Goal: Task Accomplishment & Management: Use online tool/utility

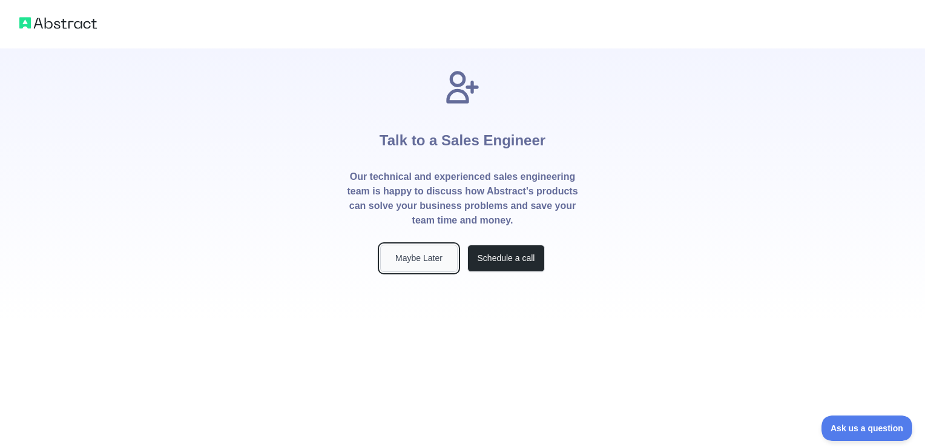
click at [398, 254] on button "Maybe Later" at bounding box center [418, 258] width 77 height 27
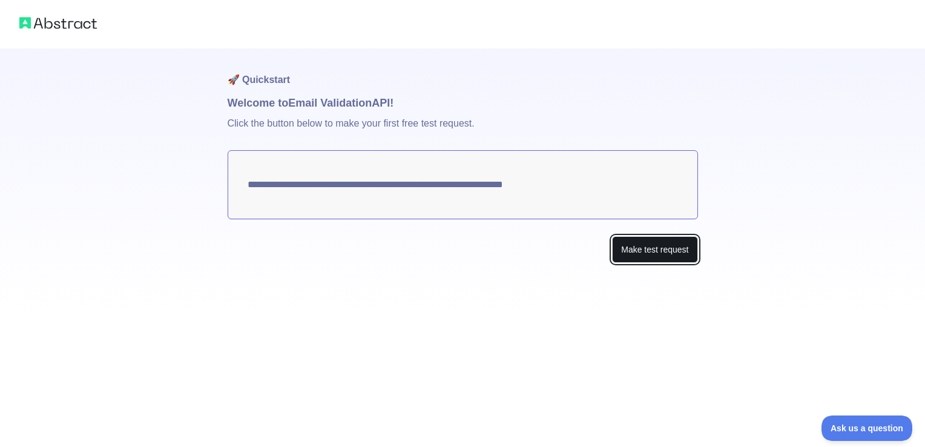
click at [647, 245] on button "Make test request" at bounding box center [654, 249] width 85 height 27
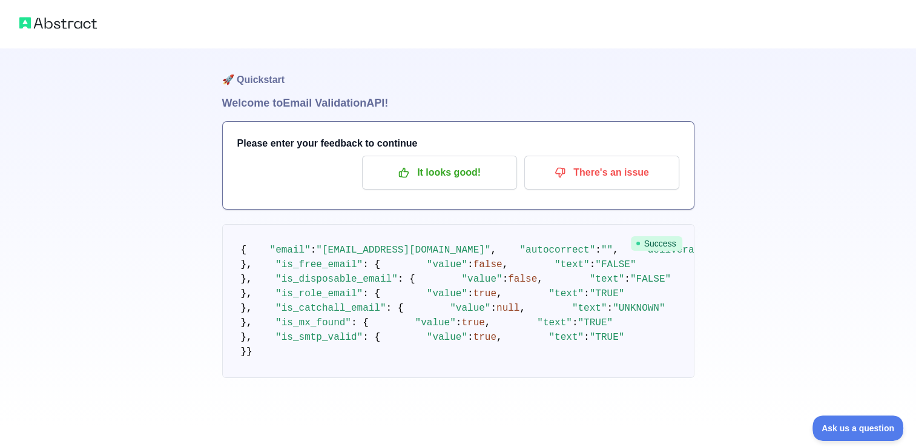
click at [76, 18] on img at bounding box center [57, 23] width 77 height 17
click at [23, 23] on img at bounding box center [57, 23] width 77 height 17
click at [387, 173] on p "It looks good!" at bounding box center [439, 172] width 137 height 21
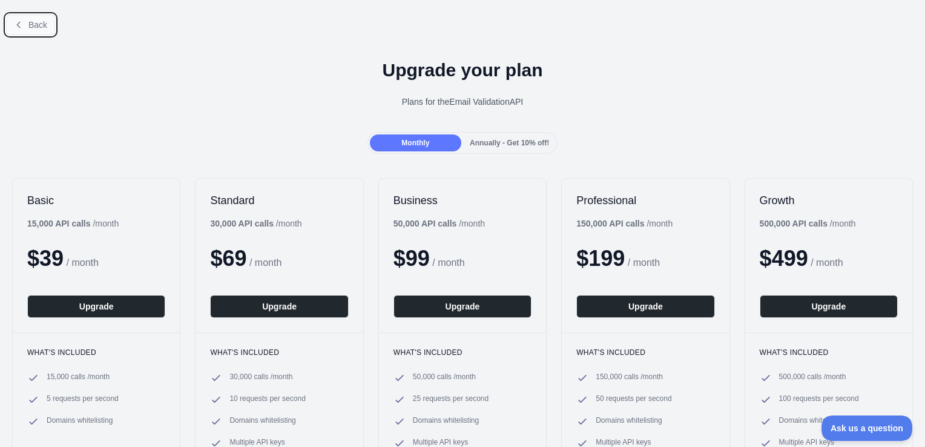
click at [33, 30] on button "Back" at bounding box center [30, 25] width 49 height 21
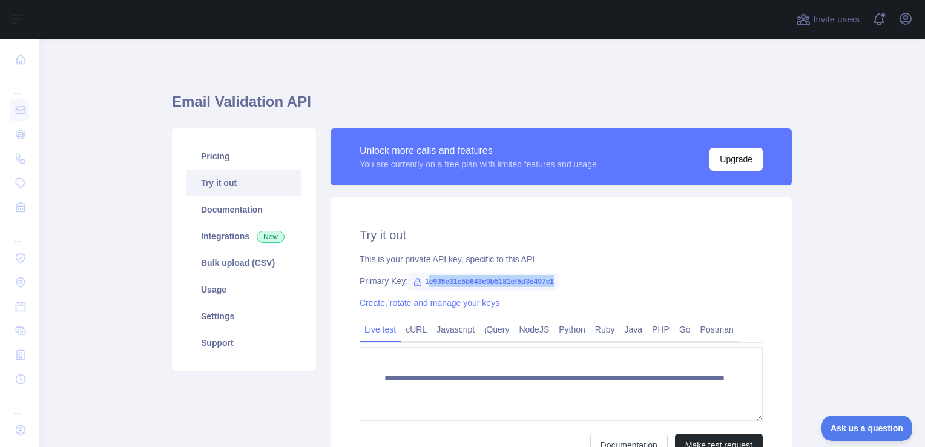
drag, startPoint x: 421, startPoint y: 281, endPoint x: 565, endPoint y: 274, distance: 144.3
click at [565, 274] on div "**********" at bounding box center [561, 341] width 461 height 288
drag, startPoint x: 565, startPoint y: 274, endPoint x: 622, endPoint y: 291, distance: 58.8
click at [622, 291] on div "**********" at bounding box center [561, 341] width 461 height 288
drag, startPoint x: 419, startPoint y: 281, endPoint x: 550, endPoint y: 278, distance: 131.4
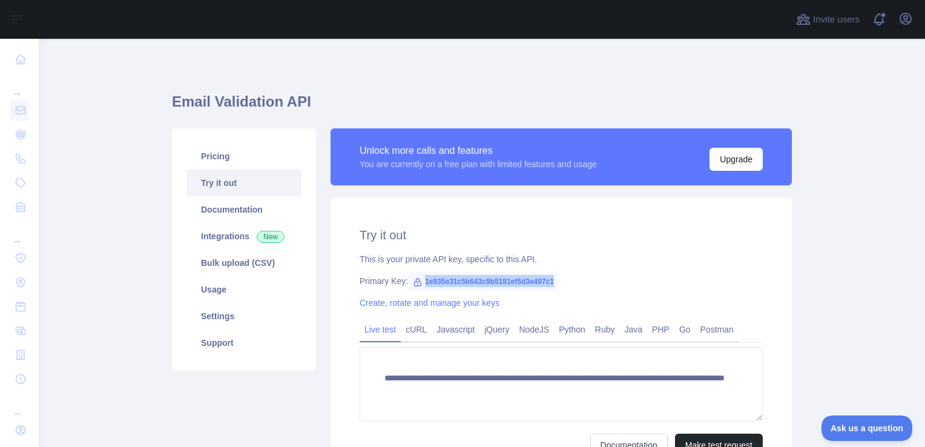
click at [550, 278] on span "1e935e31c5b643c9b5181ef5d3e497c1" at bounding box center [483, 281] width 151 height 18
copy span "1e935e31c5b643c9b5181ef5d3e497c1"
